Goal: Navigation & Orientation: Find specific page/section

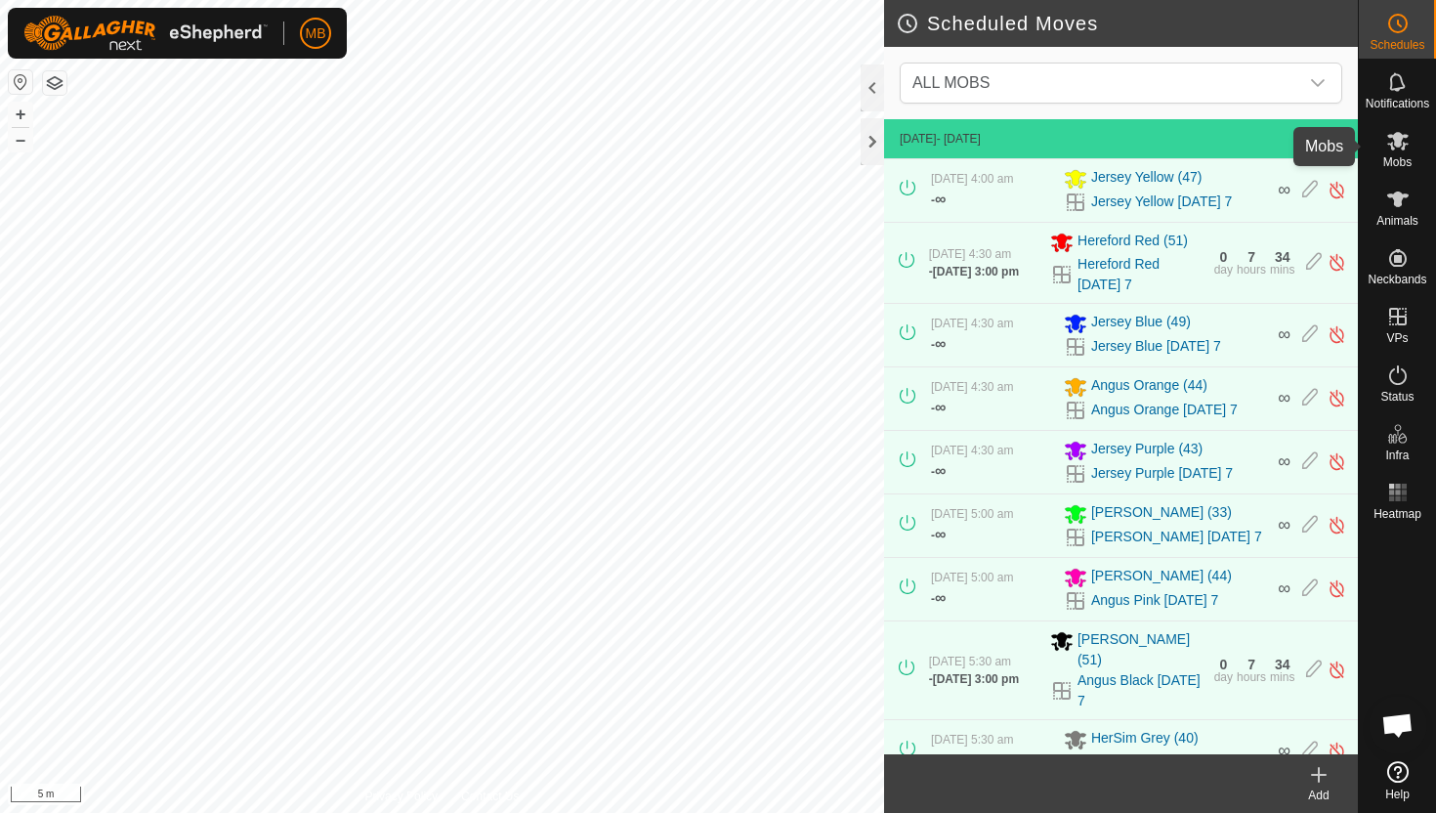
click at [1399, 139] on icon at bounding box center [1397, 141] width 21 height 19
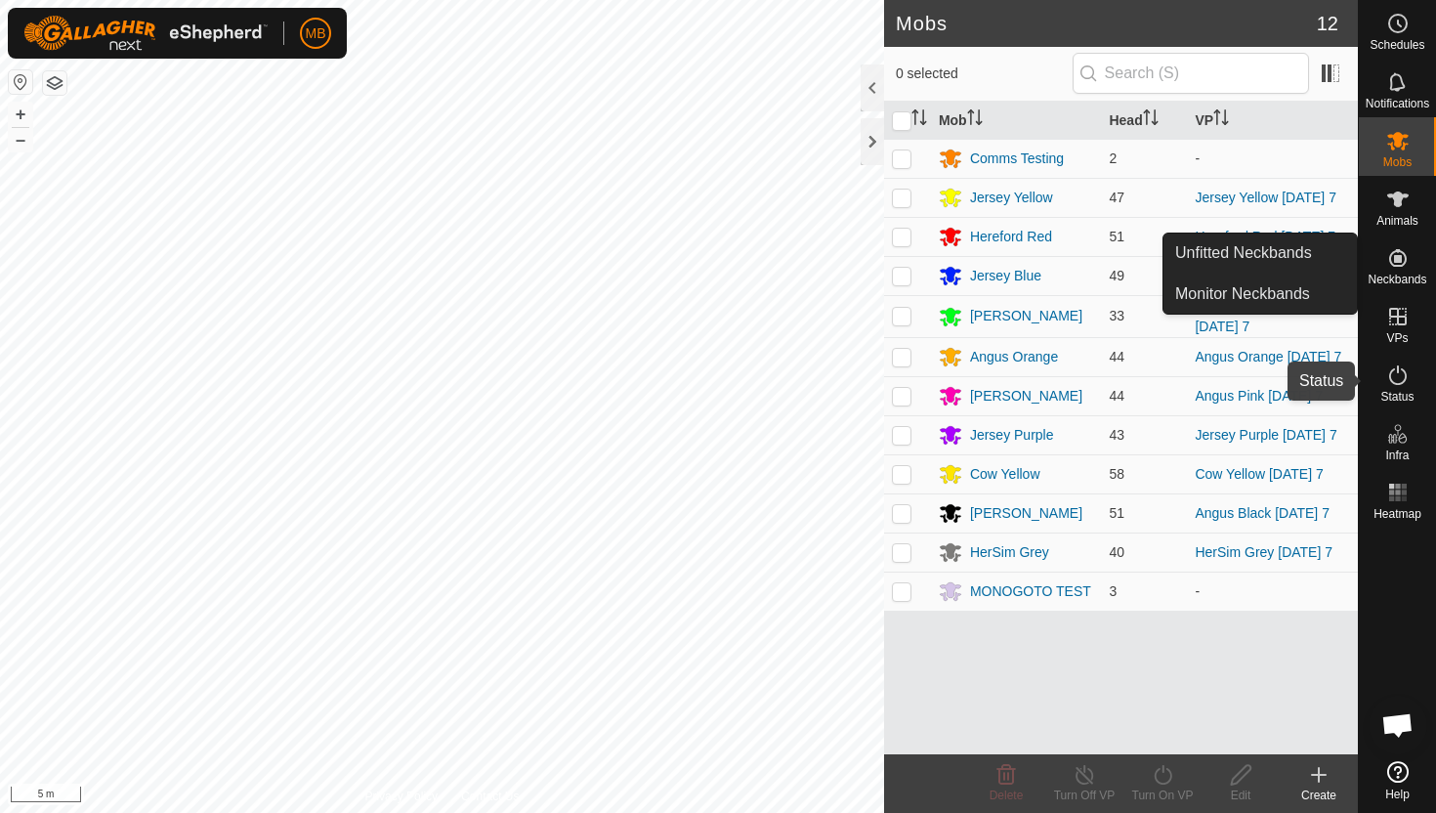
click at [1401, 372] on icon at bounding box center [1397, 374] width 23 height 23
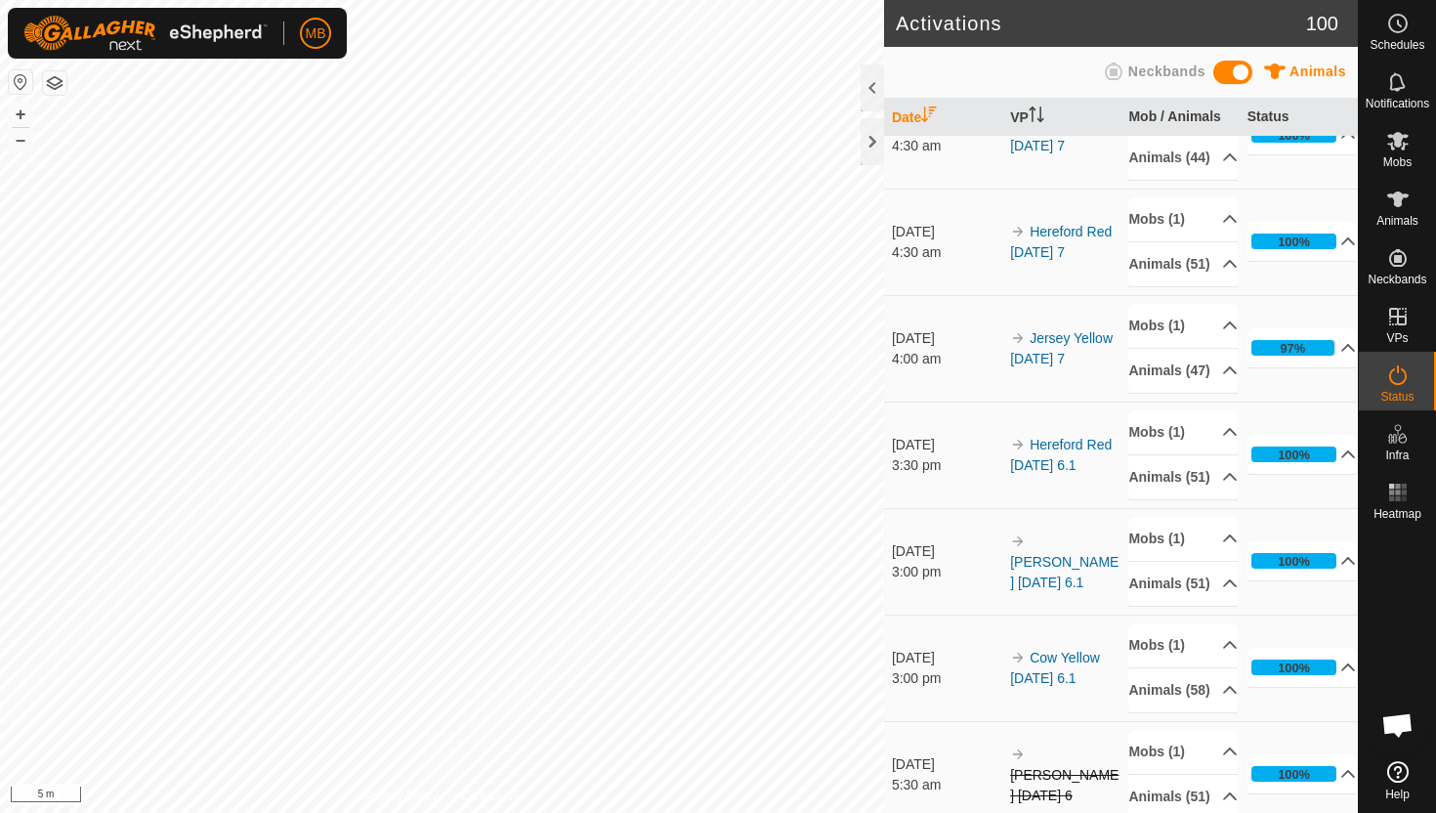
scroll to position [809, 0]
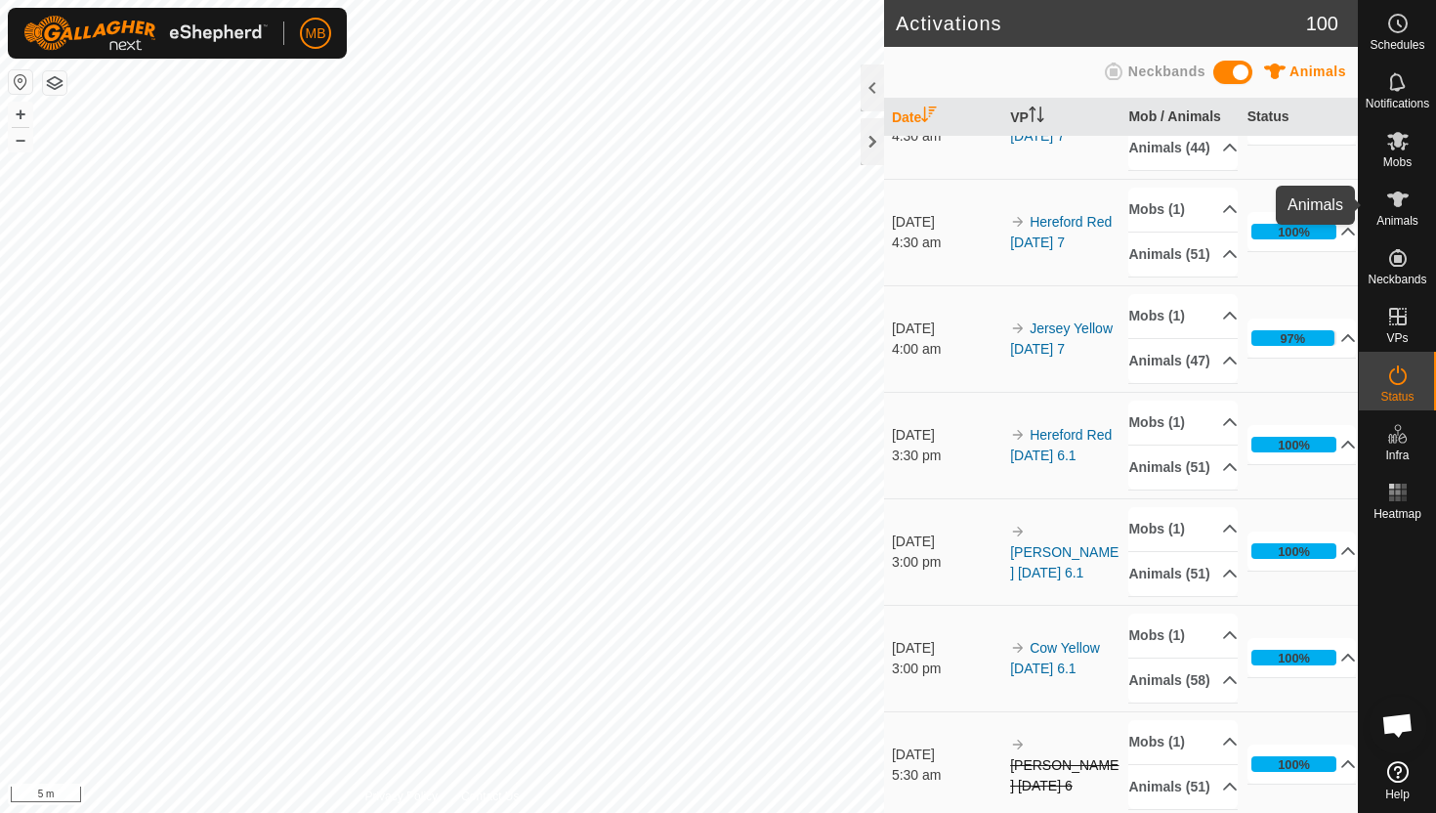
click at [1399, 206] on icon at bounding box center [1397, 199] width 21 height 16
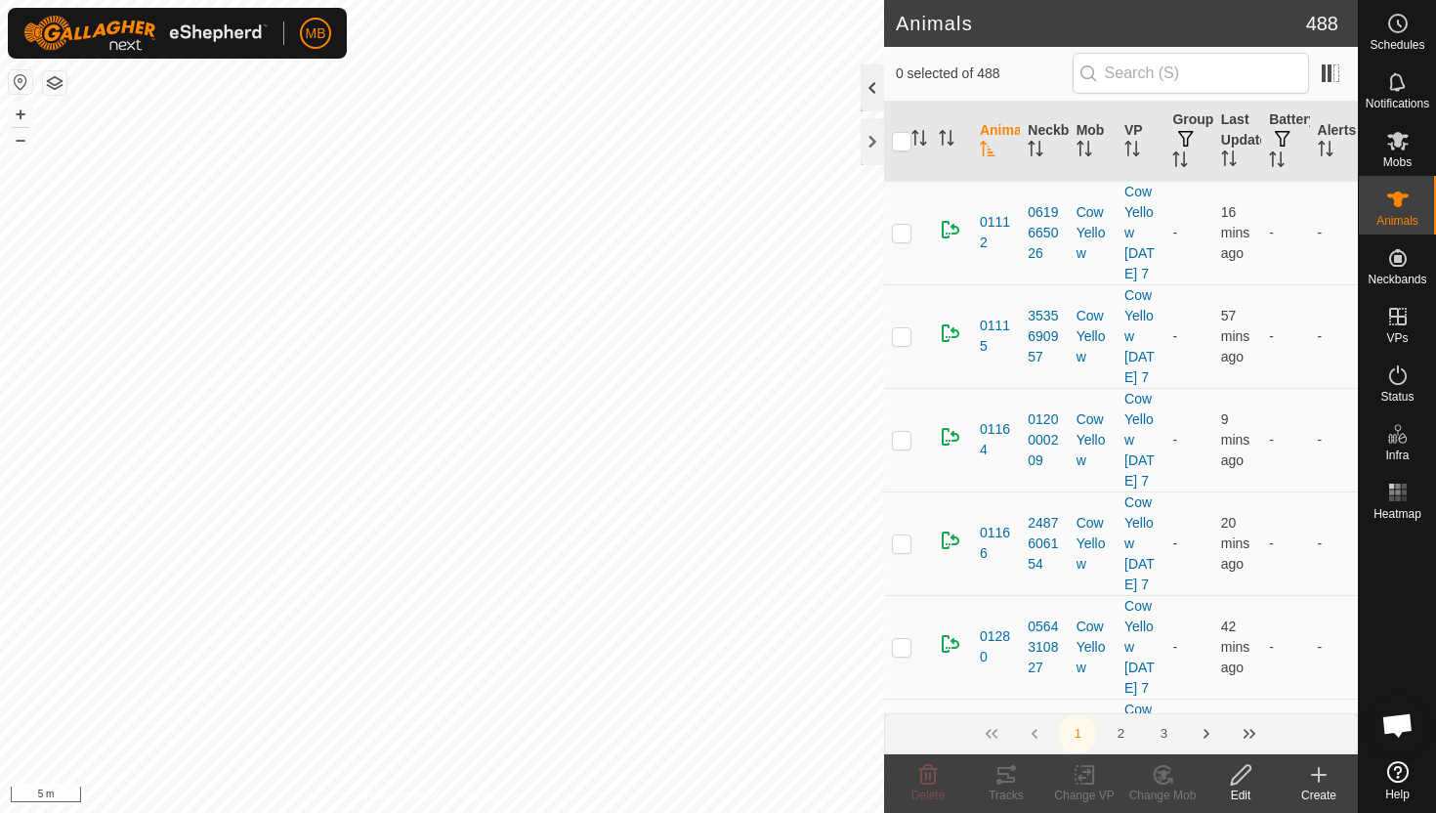
click at [869, 81] on div at bounding box center [872, 87] width 23 height 47
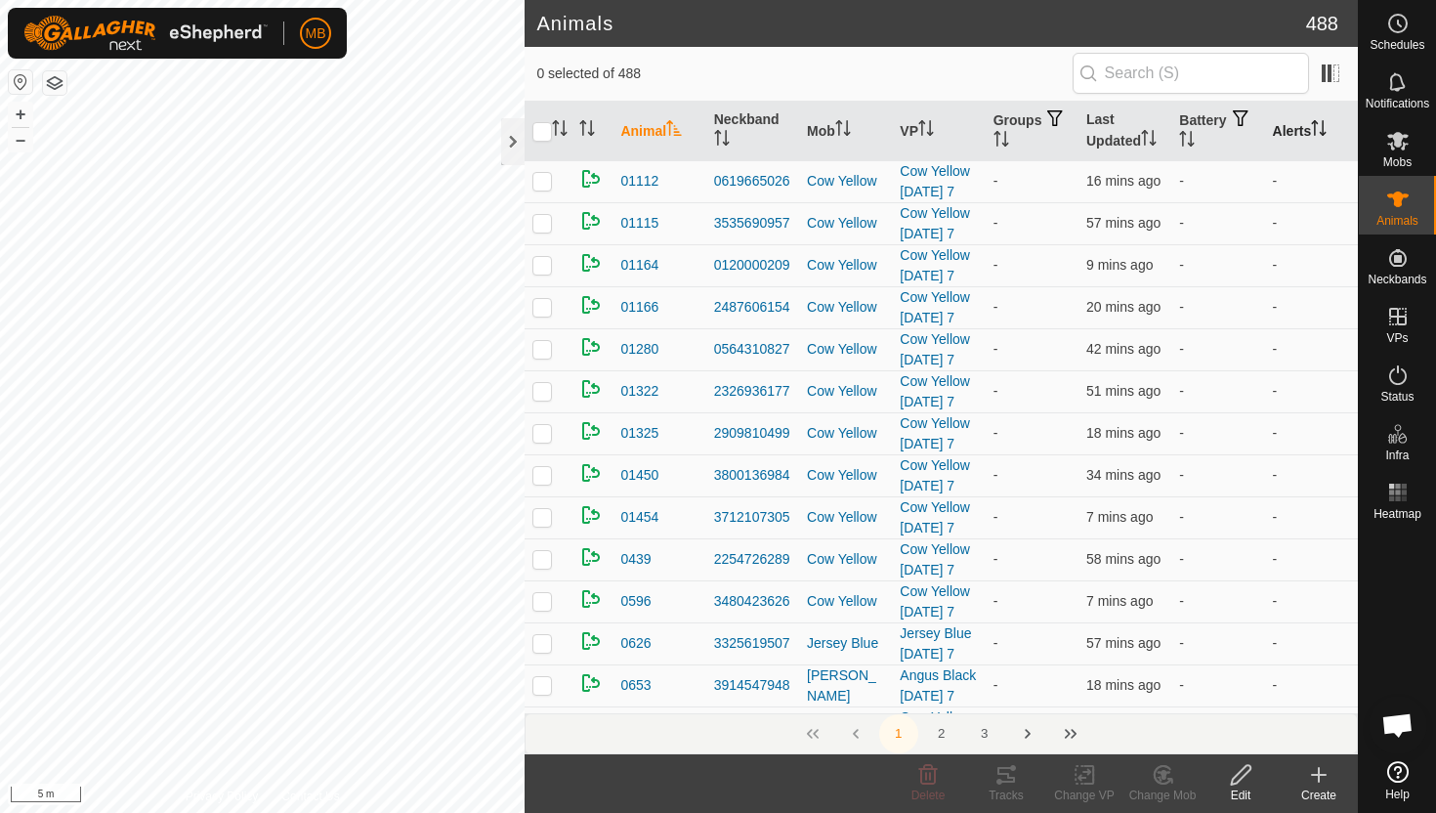
click at [1316, 123] on icon "Activate to sort" at bounding box center [1315, 128] width 2 height 16
click at [1319, 123] on icon "Activate to sort" at bounding box center [1319, 128] width 15 height 16
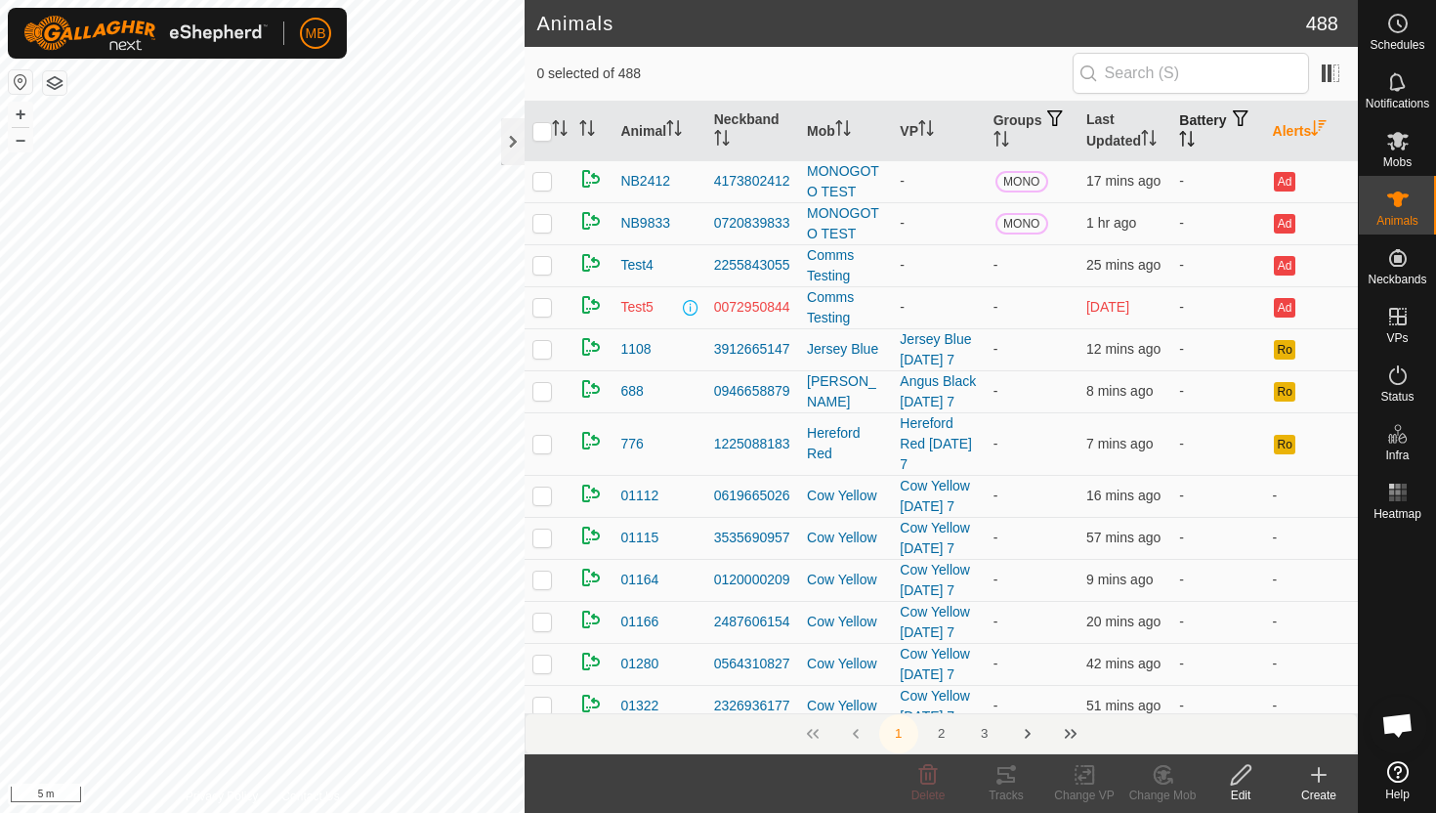
click at [1193, 131] on icon "Activate to sort" at bounding box center [1192, 139] width 2 height 16
click at [1195, 131] on icon "Activate to sort" at bounding box center [1187, 139] width 16 height 16
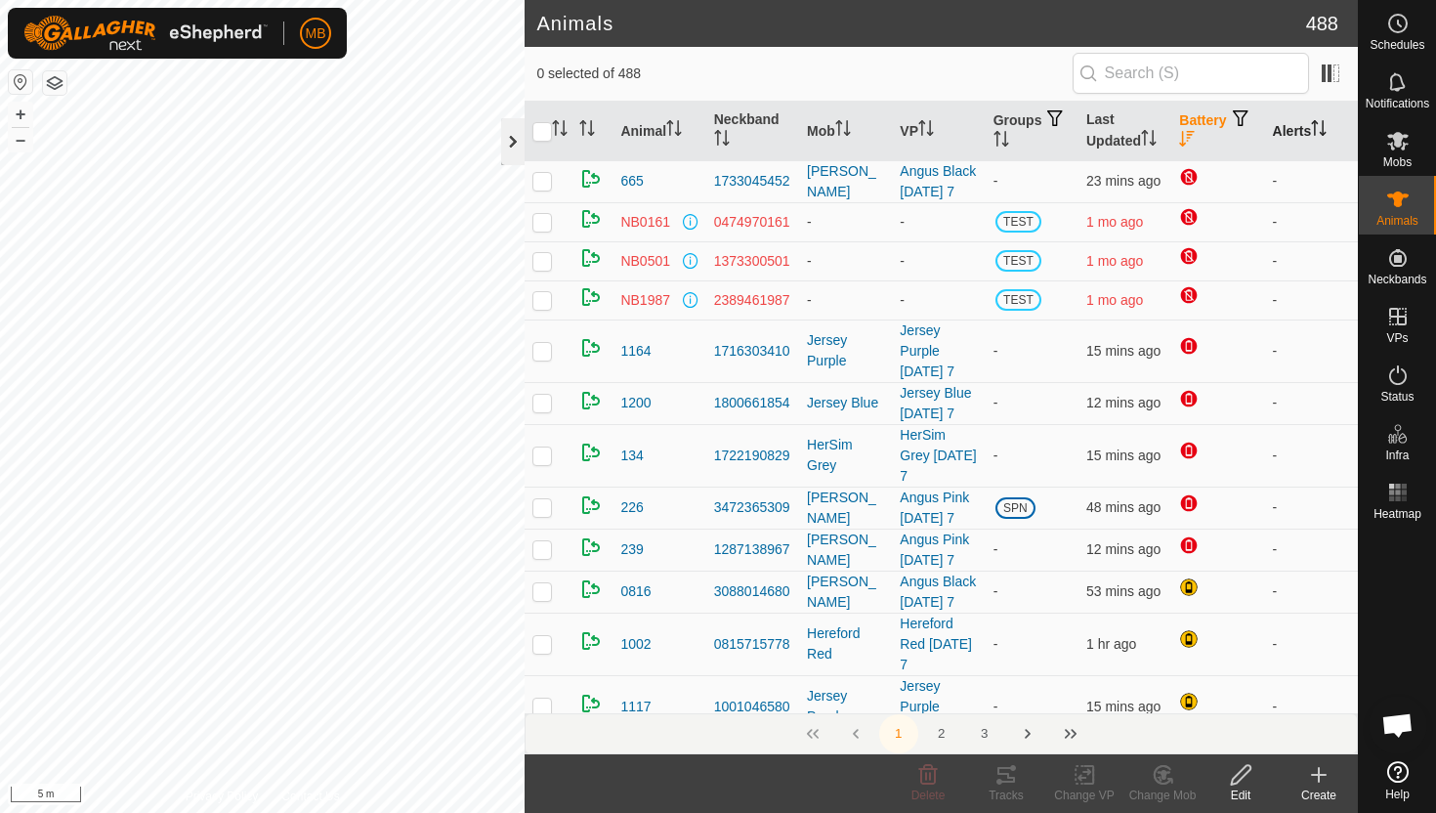
click at [512, 140] on div at bounding box center [512, 141] width 23 height 47
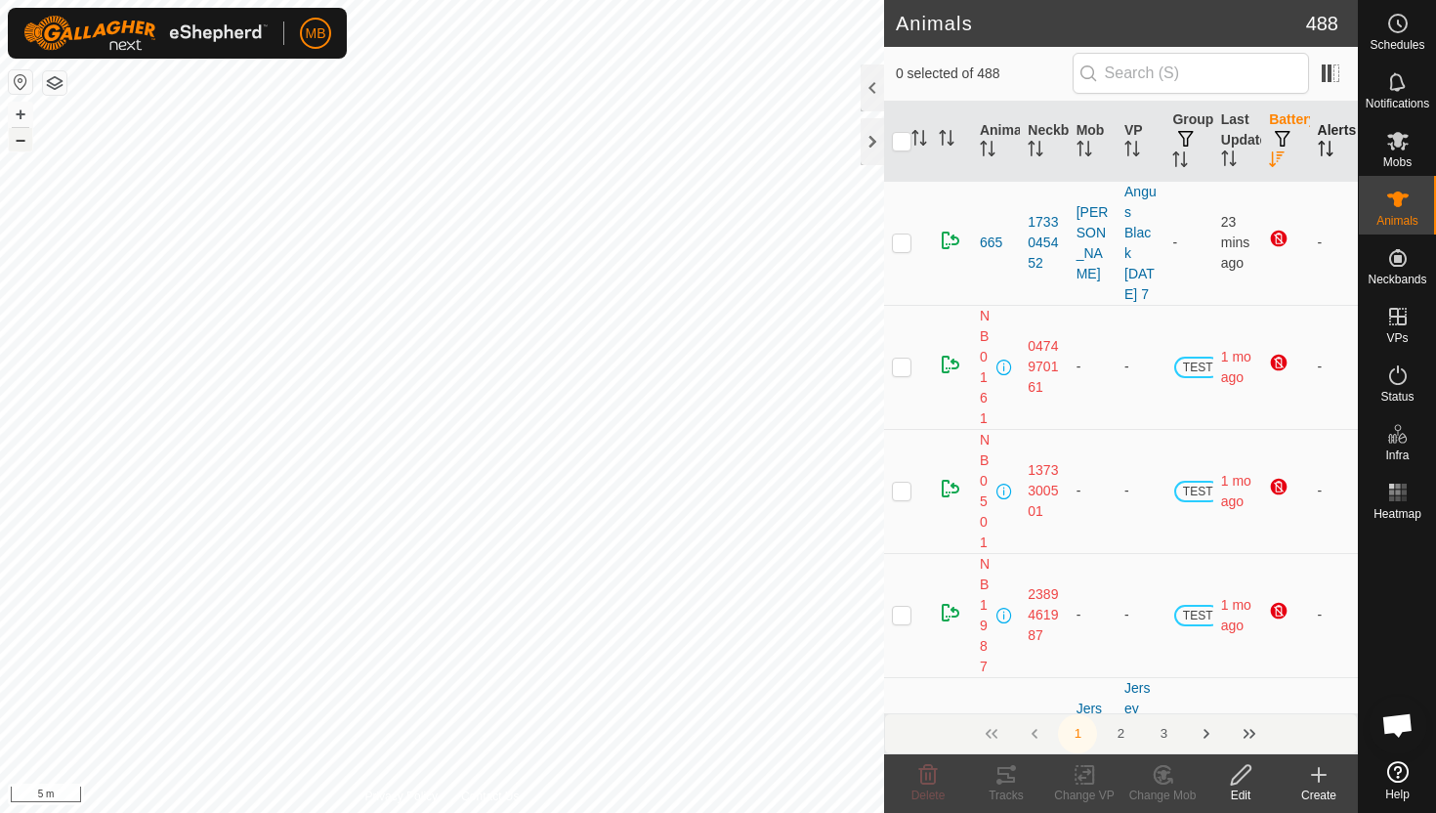
click at [18, 147] on button "–" at bounding box center [20, 139] width 23 height 23
